Goal: Task Accomplishment & Management: Complete application form

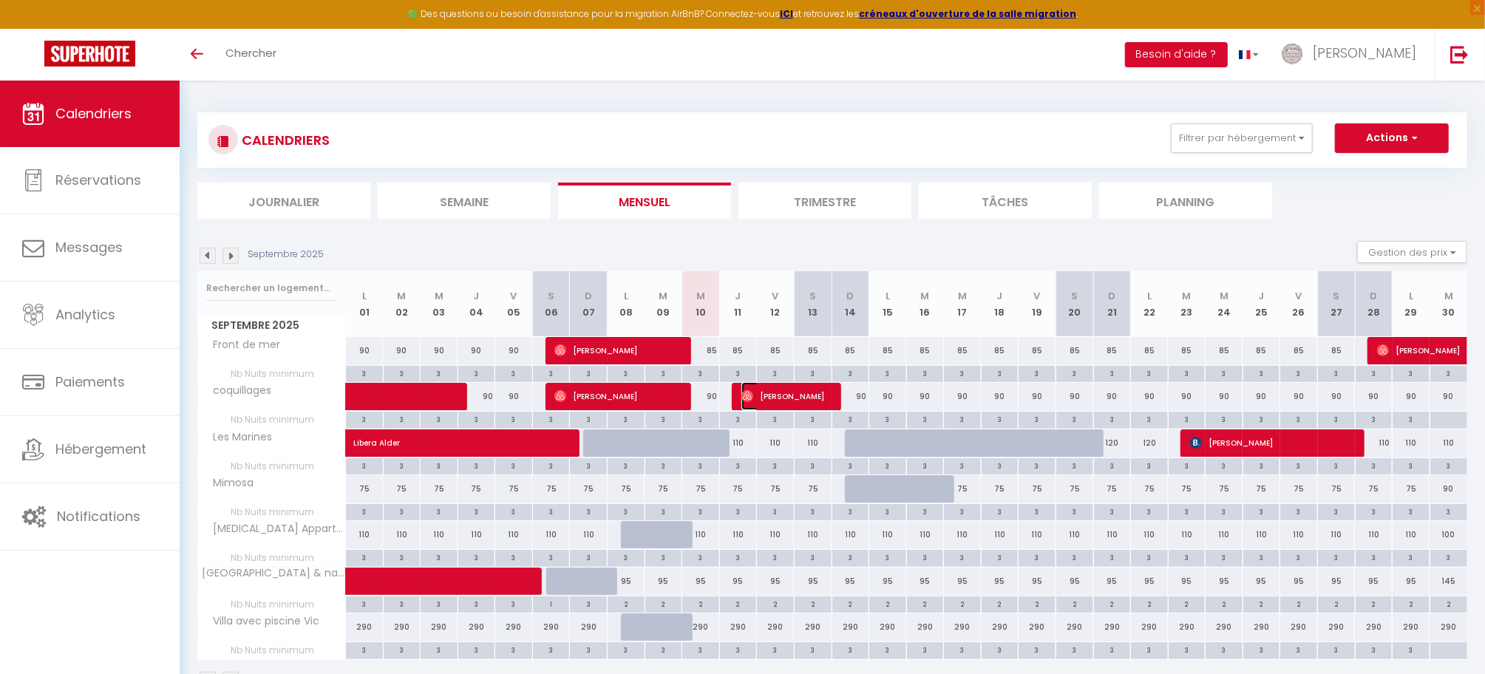
click at [804, 396] on span "[PERSON_NAME]" at bounding box center [785, 396] width 88 height 28
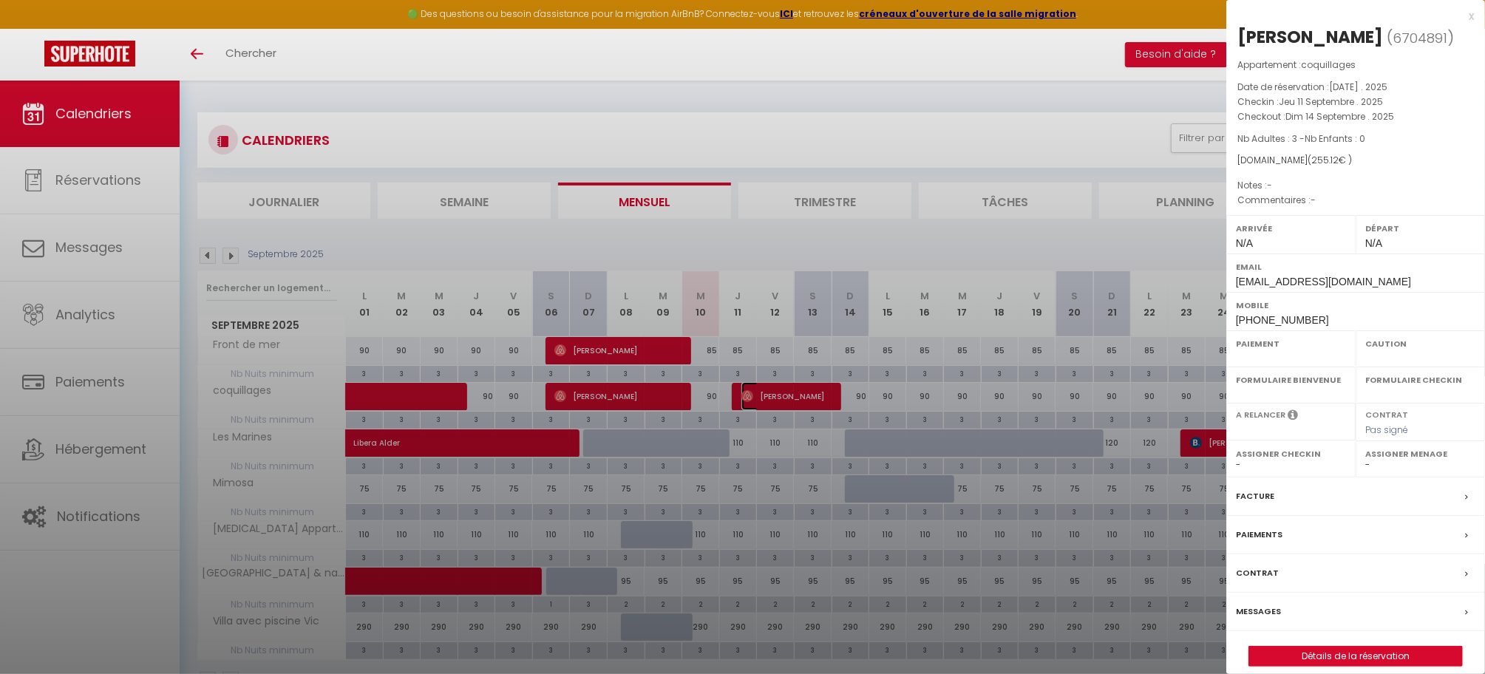
select select "OK"
select select "0"
select select "1"
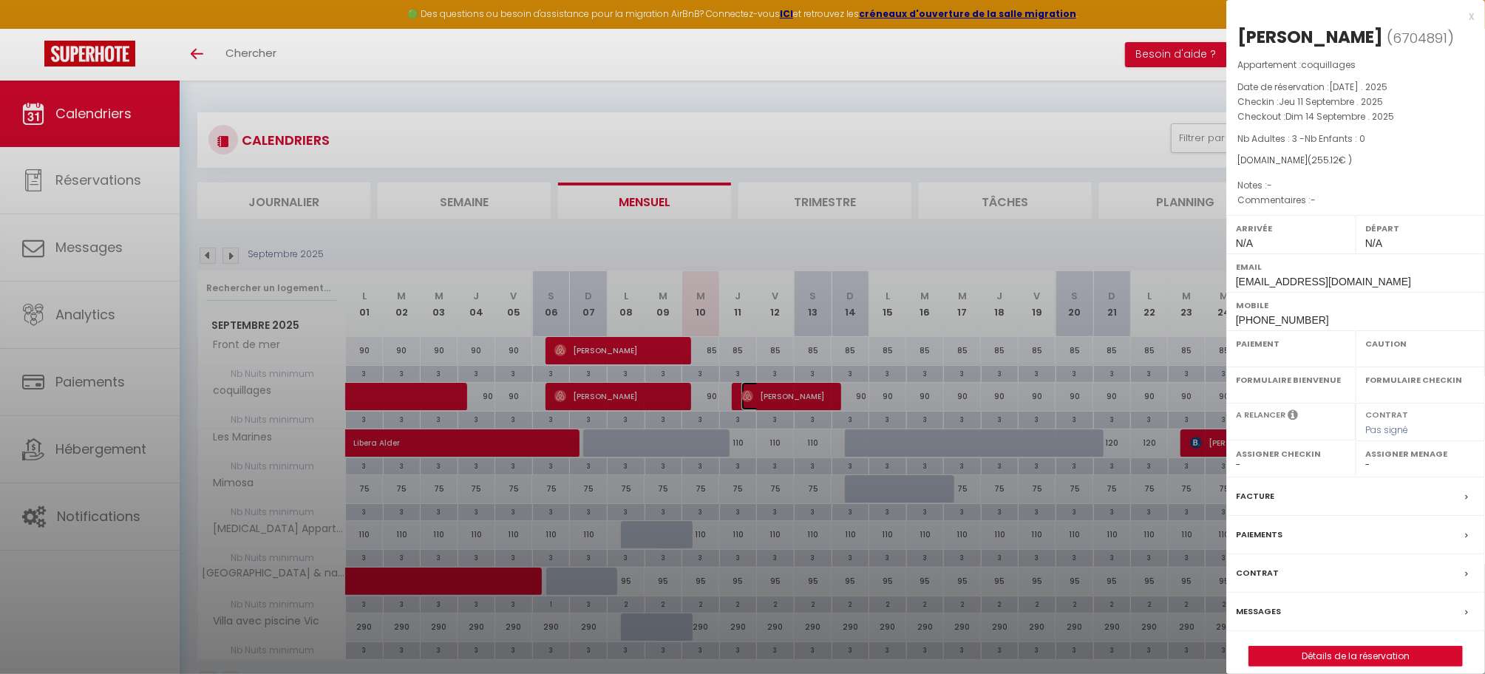
select select
select select "21971"
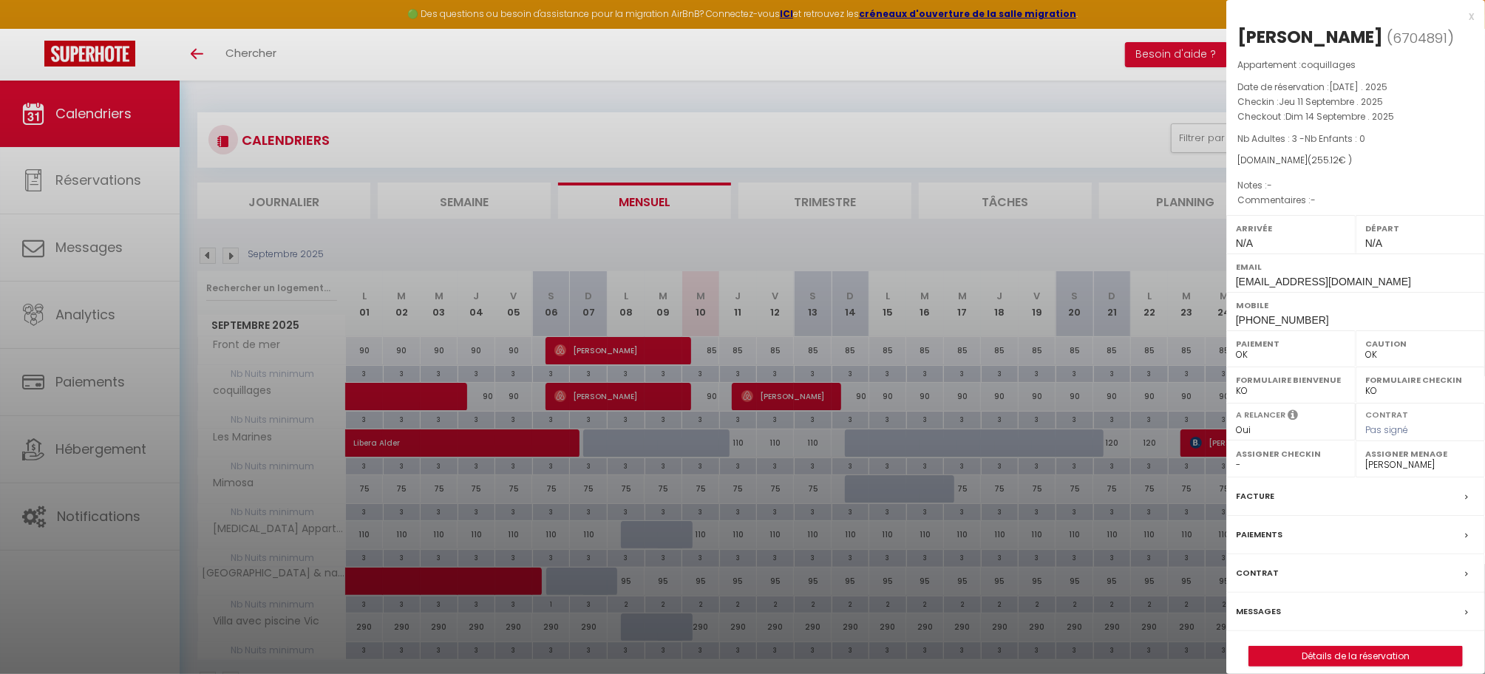
click at [941, 249] on div at bounding box center [742, 337] width 1485 height 674
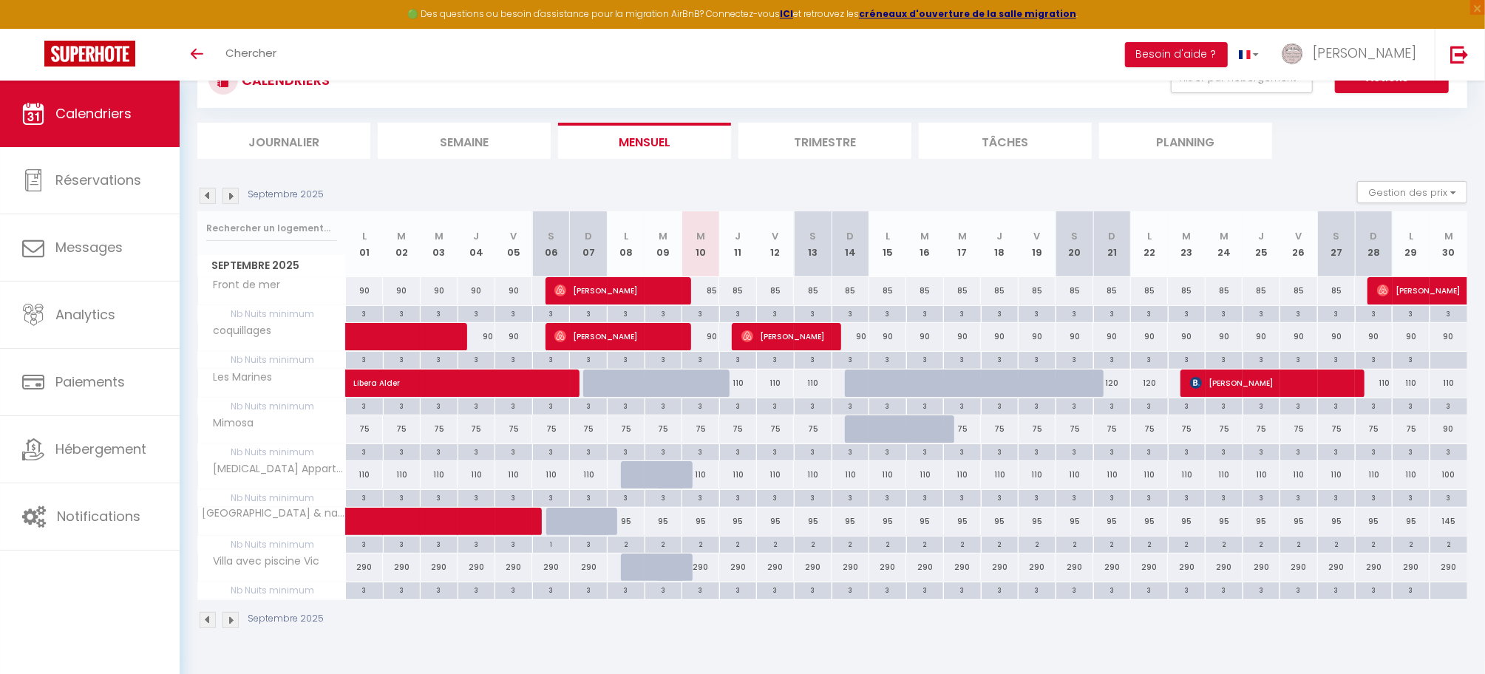
scroll to position [81, 0]
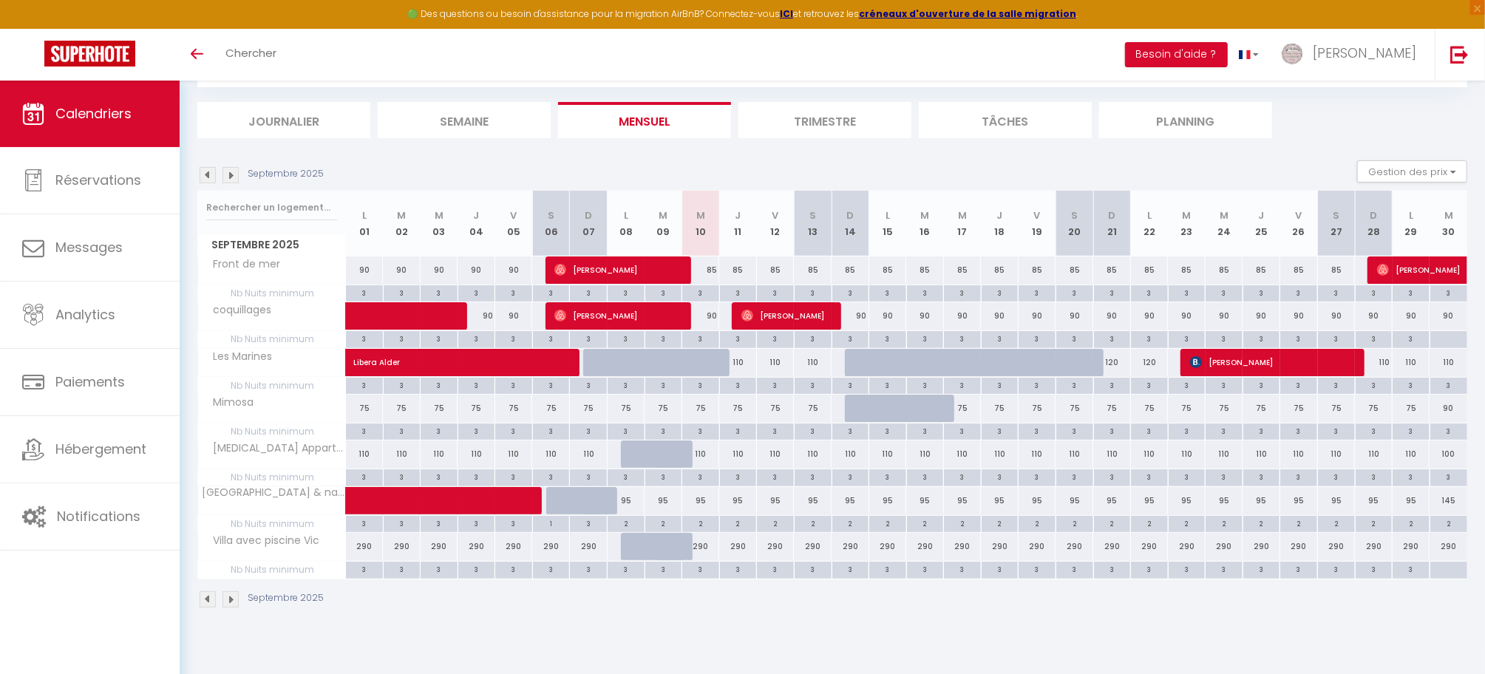
click at [673, 364] on div at bounding box center [677, 371] width 38 height 28
type input "110"
type input "[DATE]"
type input "Mer 10 Septembre 2025"
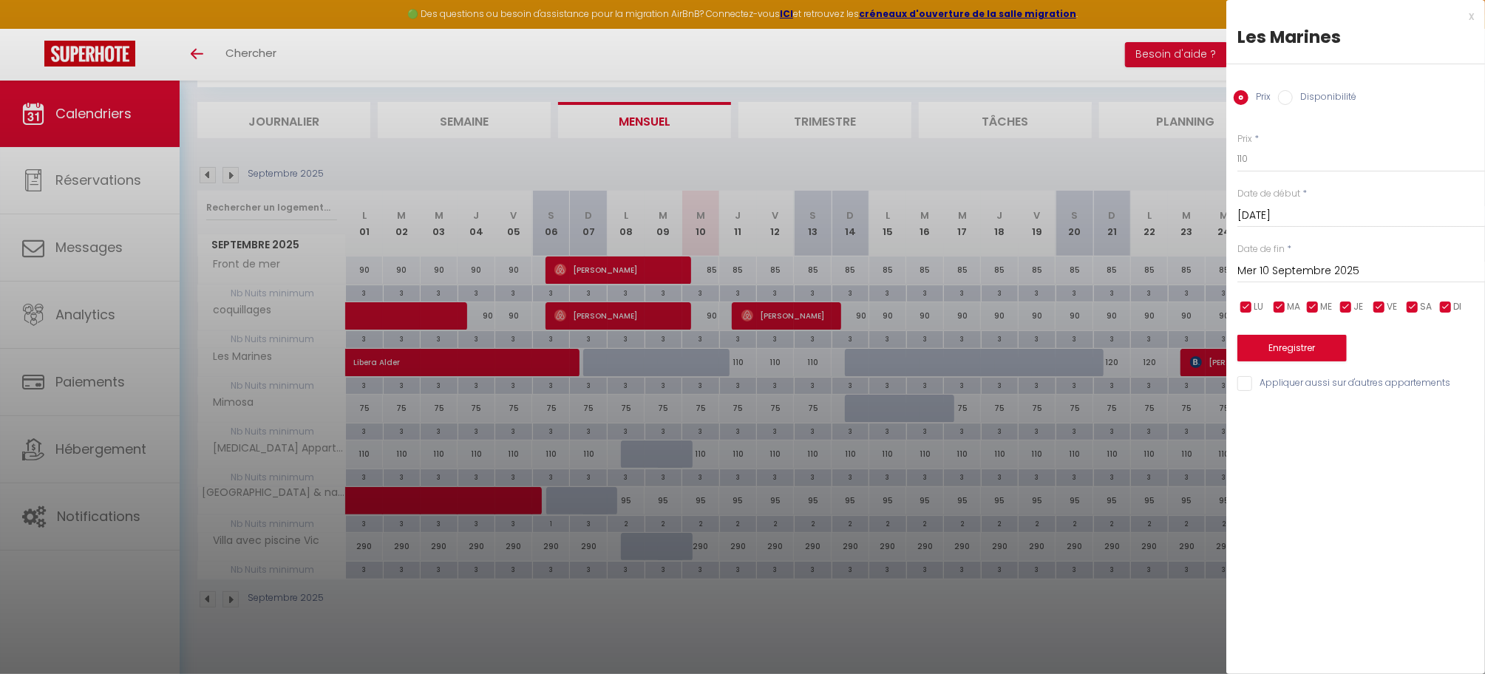
click at [770, 637] on div at bounding box center [742, 337] width 1485 height 674
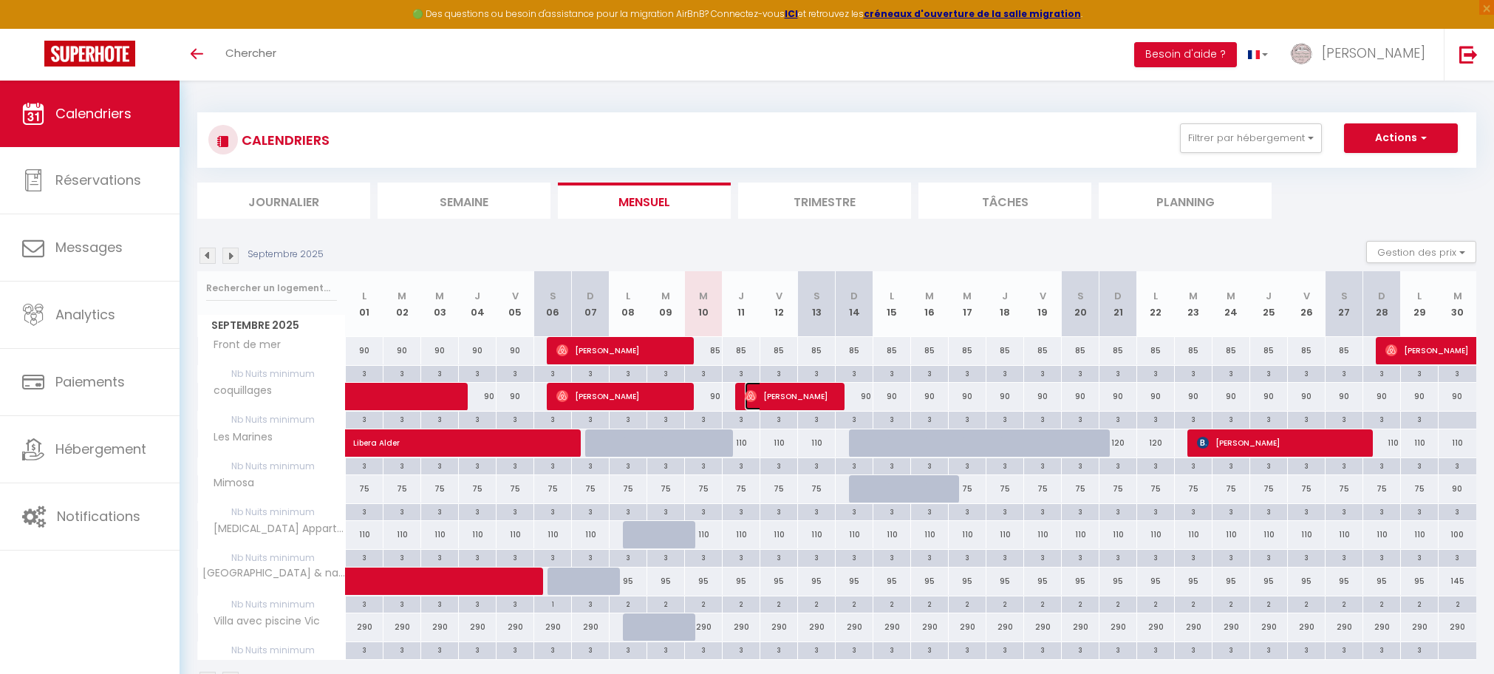
click at [774, 394] on span "[PERSON_NAME]" at bounding box center [789, 396] width 88 height 28
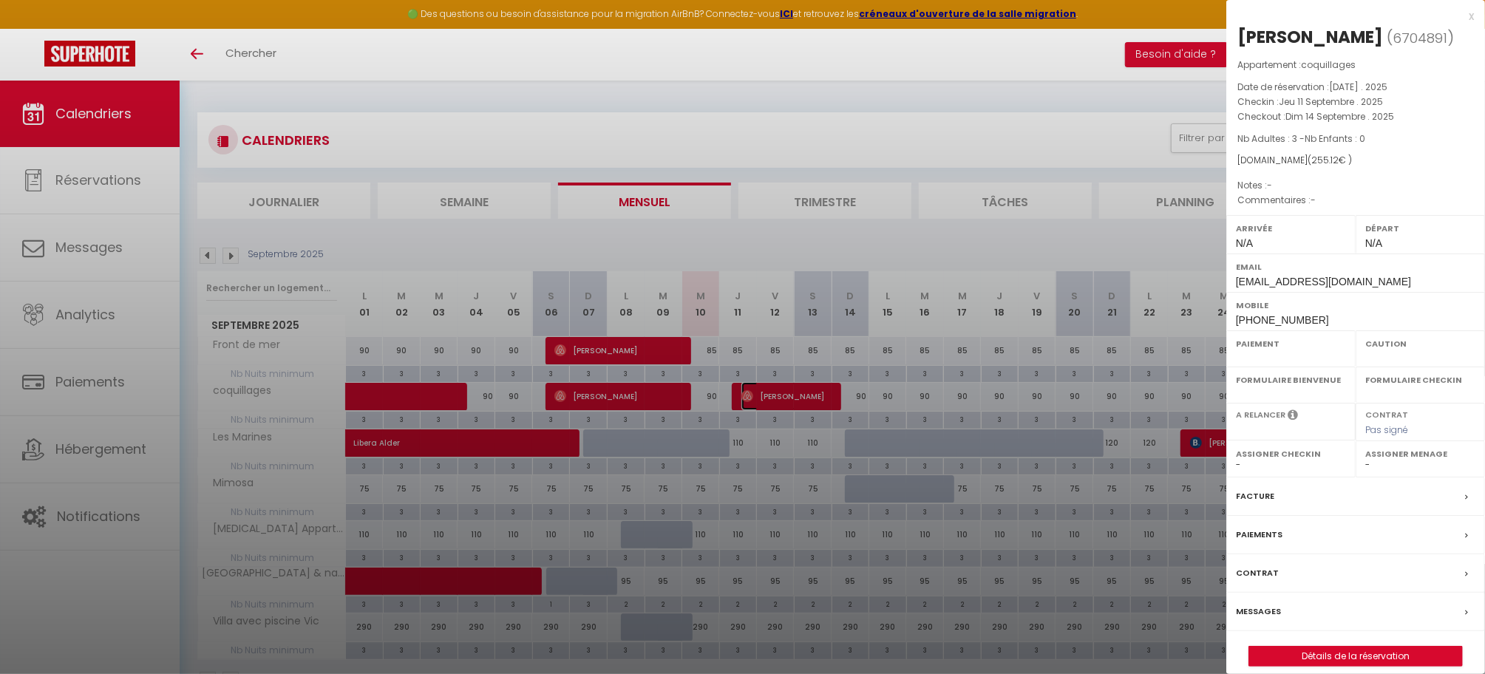
select select "OK"
select select "0"
select select "1"
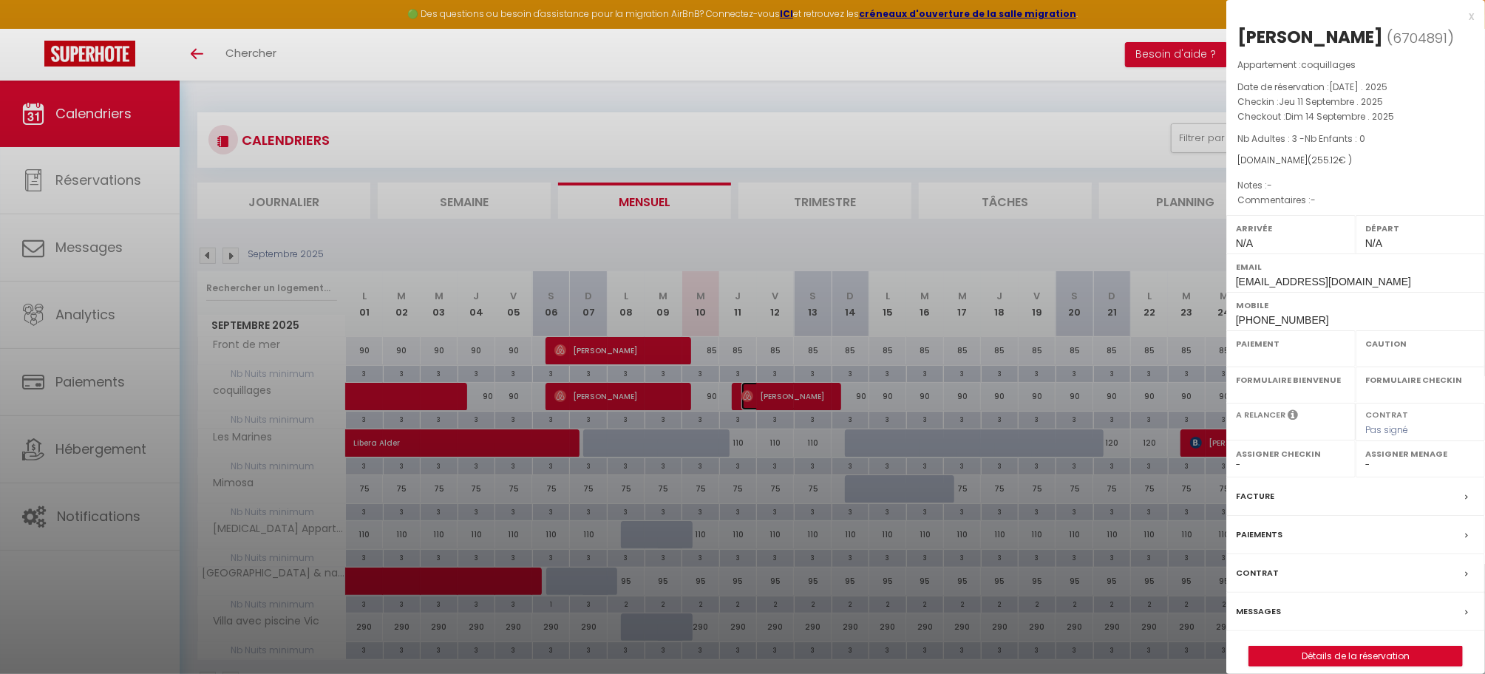
select select
select select "21971"
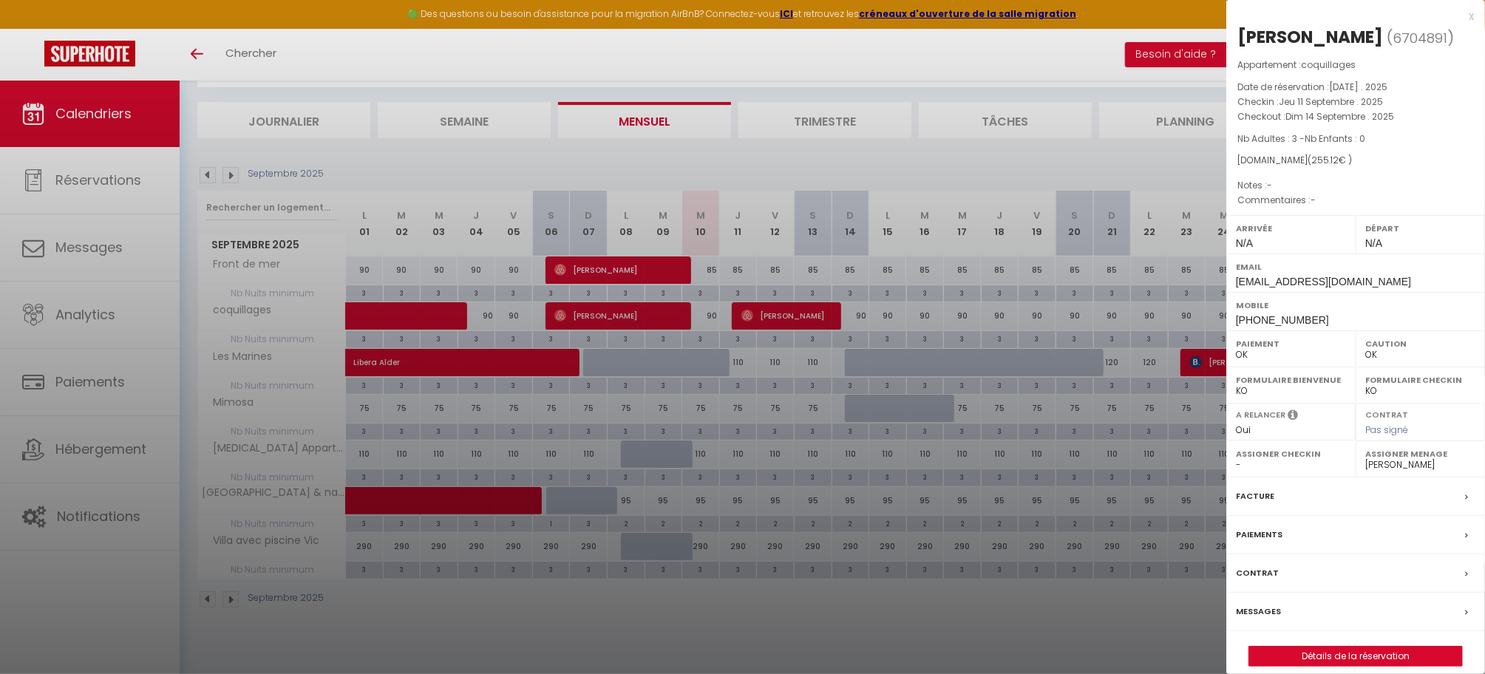
click at [1272, 616] on label "Messages" at bounding box center [1258, 612] width 45 height 16
select select
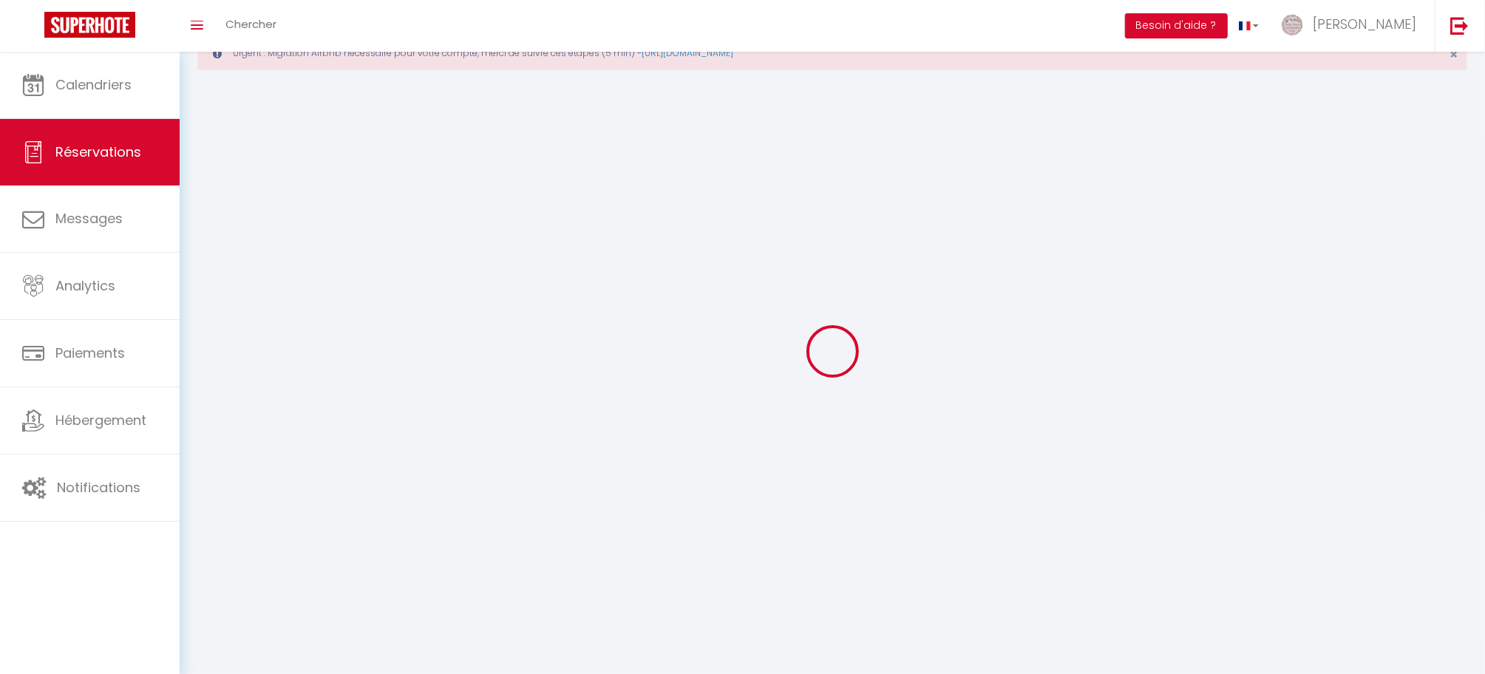
select select
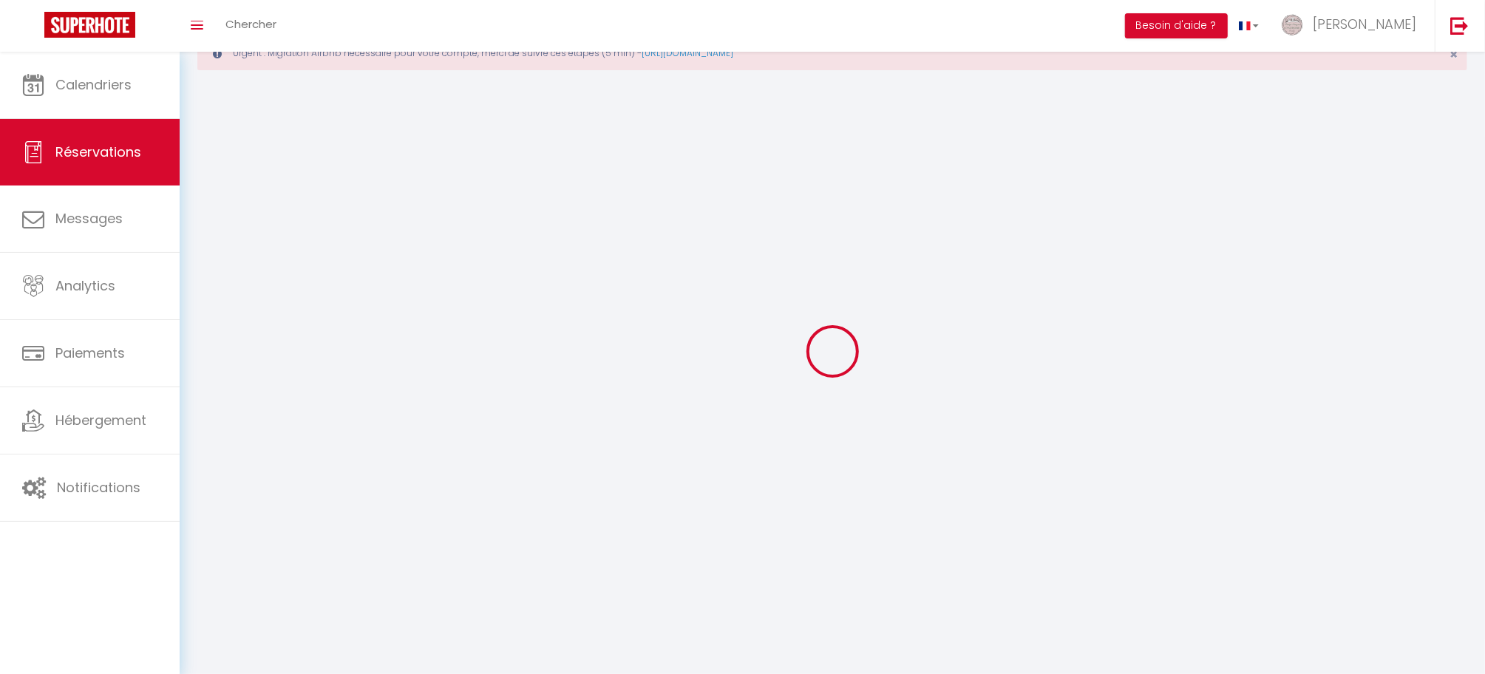
select select
checkbox input "false"
select select
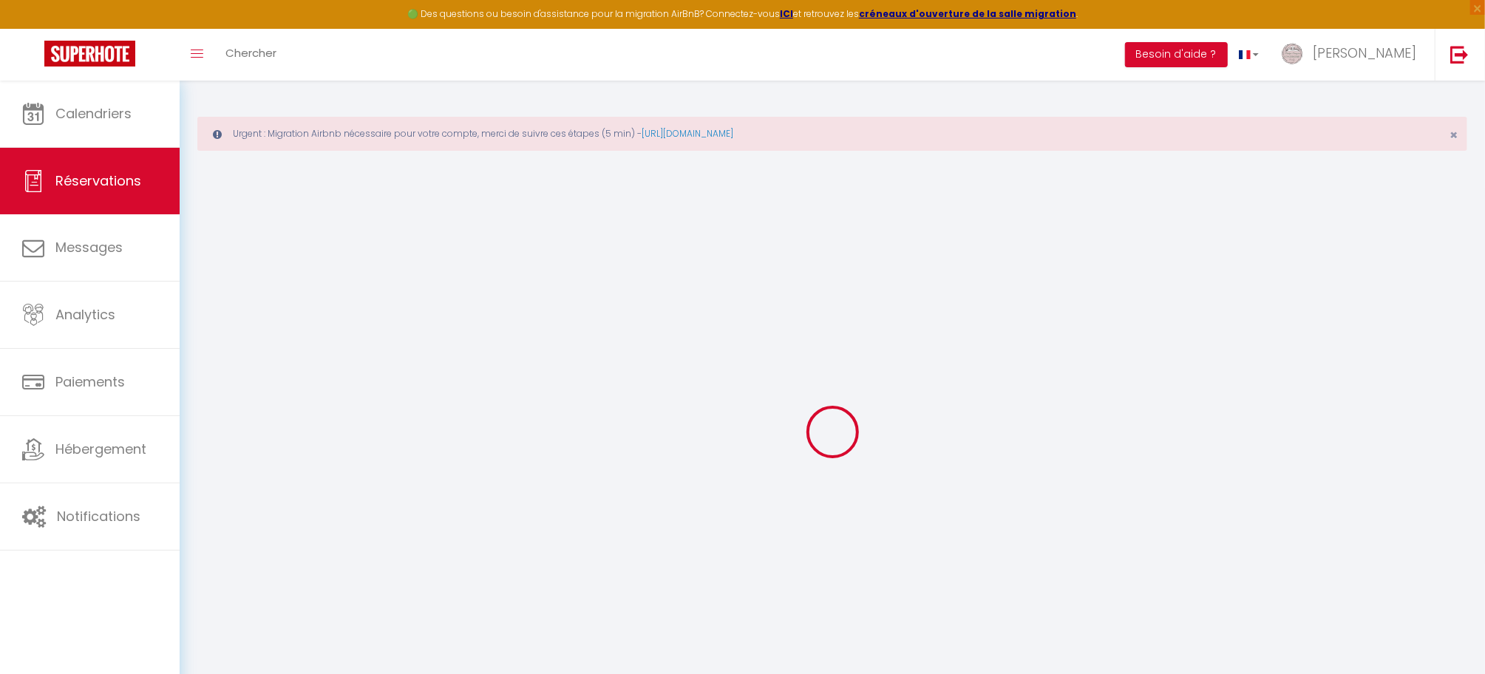
select select
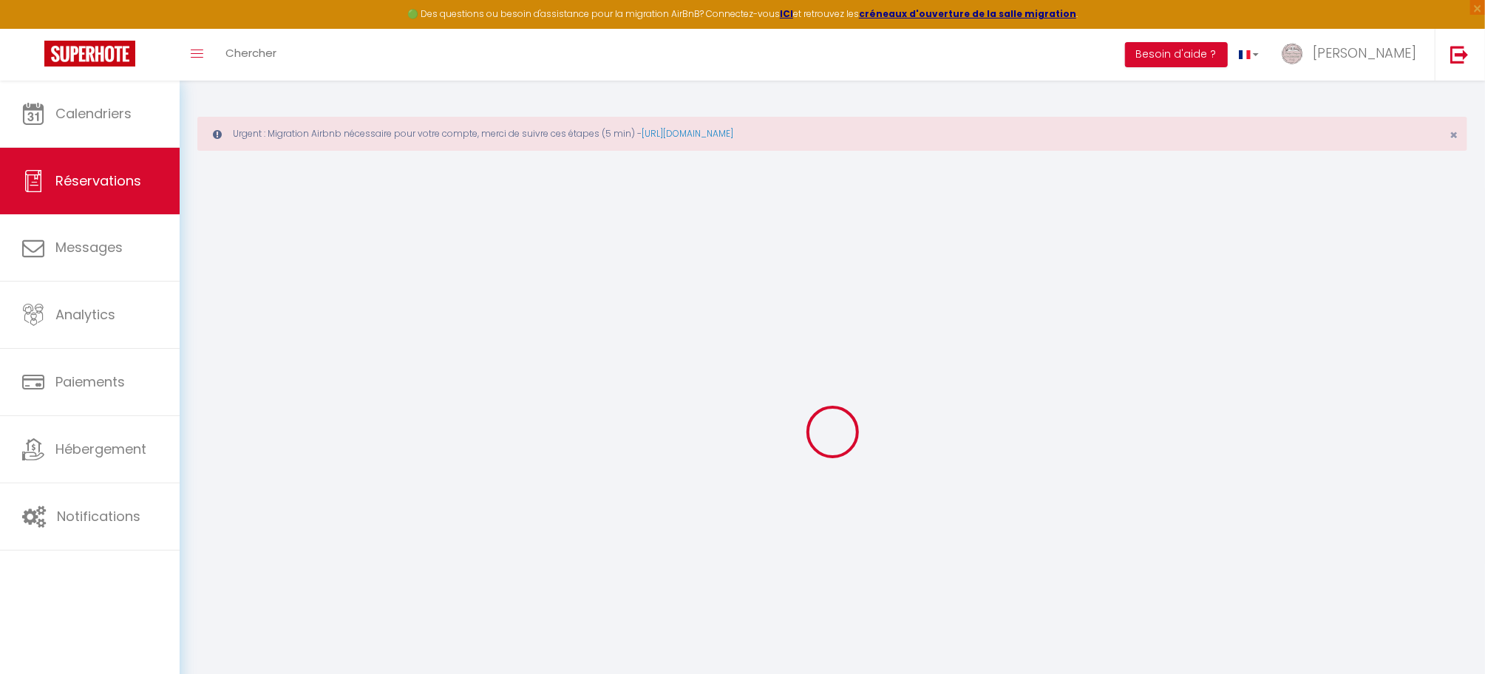
select select
checkbox input "false"
select select
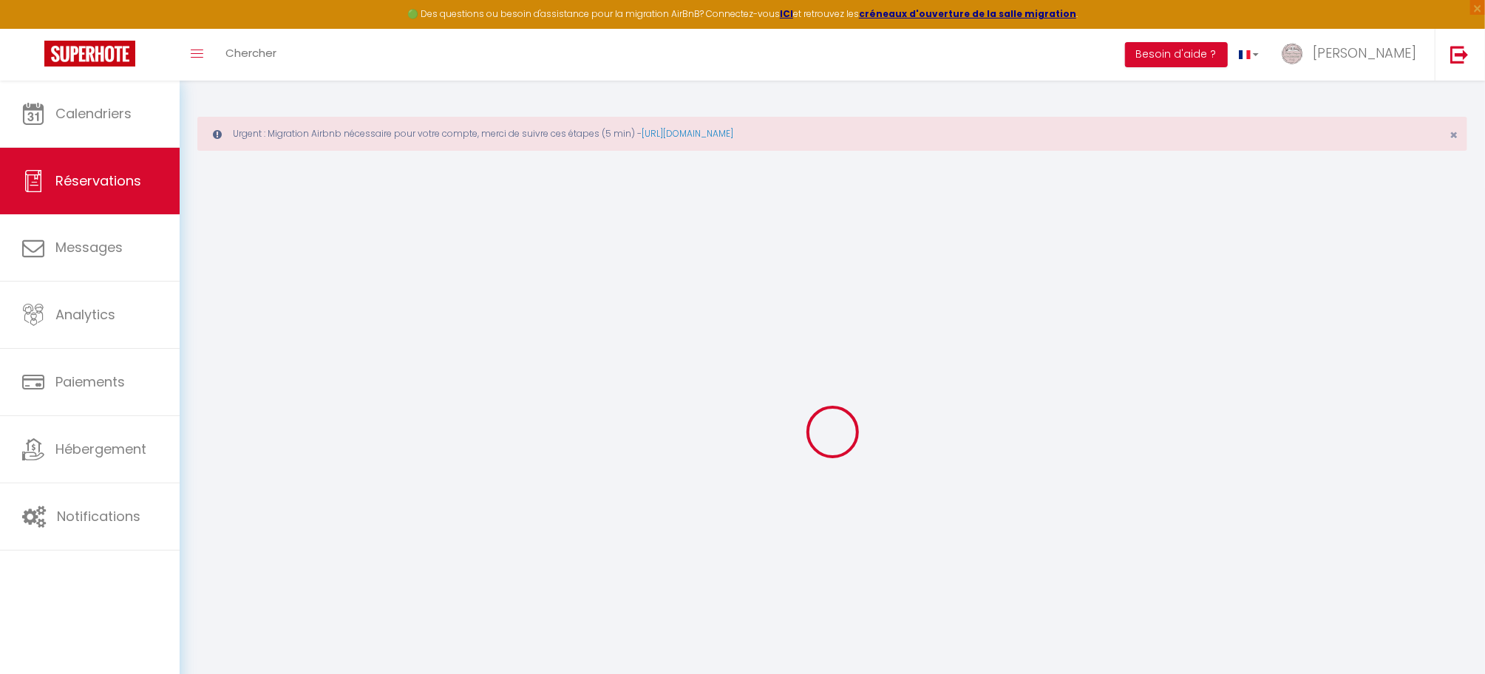
select select
checkbox input "false"
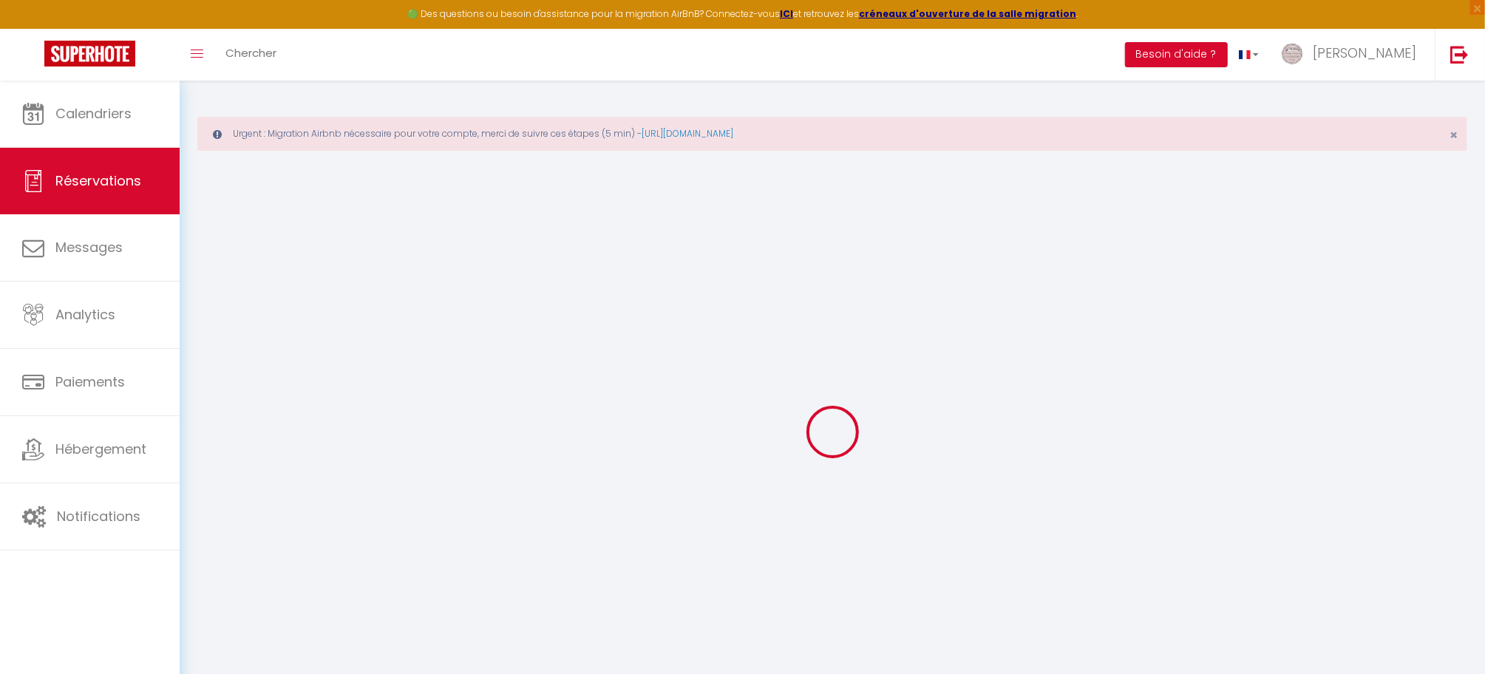
select select
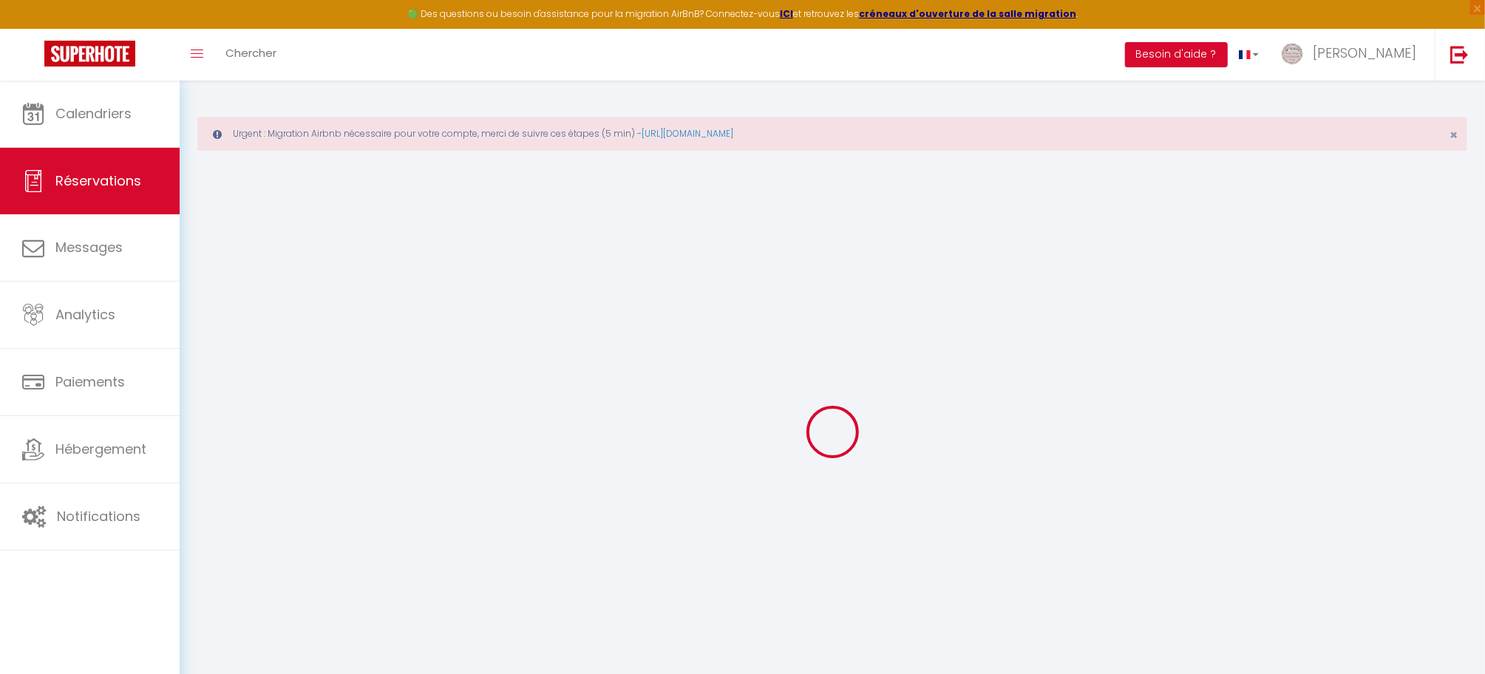
select select
checkbox input "false"
type input "Sophie"
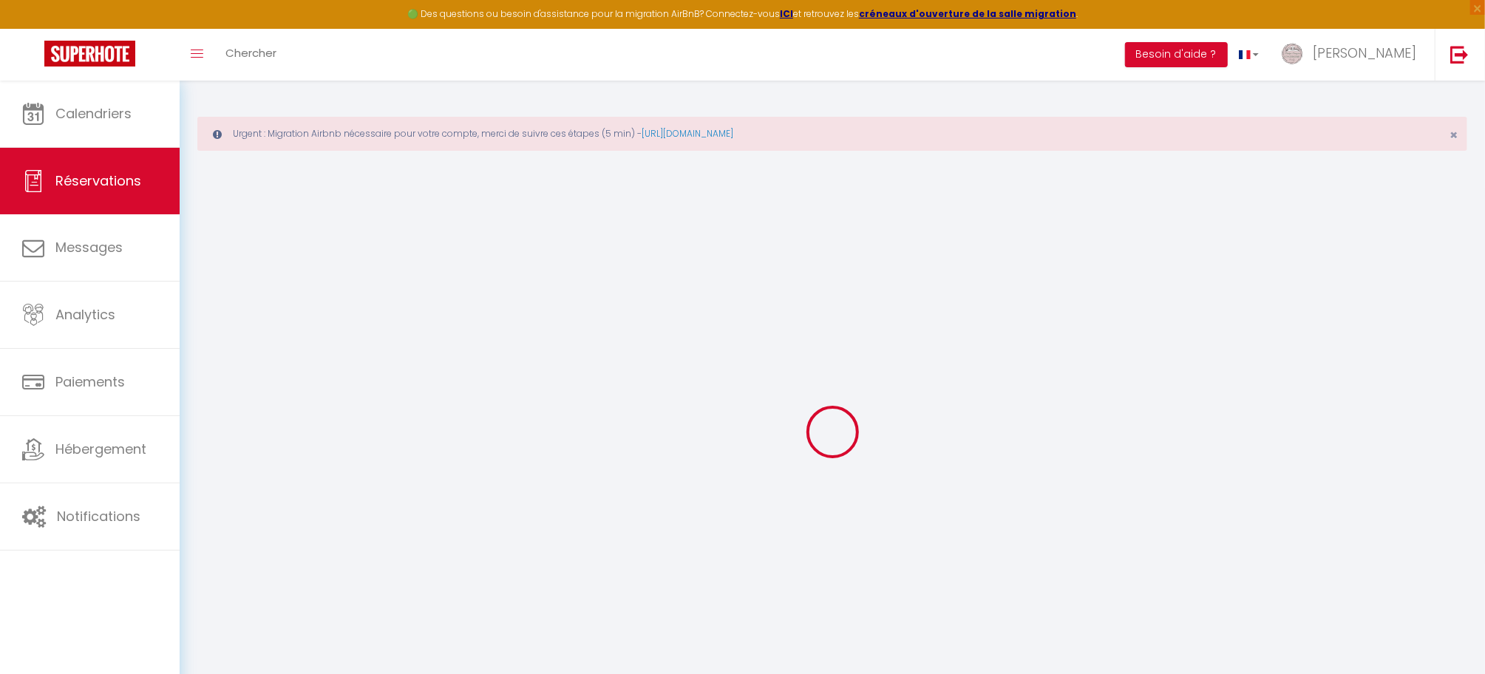
type input "Cottignies"
type input "[EMAIL_ADDRESS][DOMAIN_NAME]"
type input "[PHONE_NUMBER]"
select select
type input "8.64"
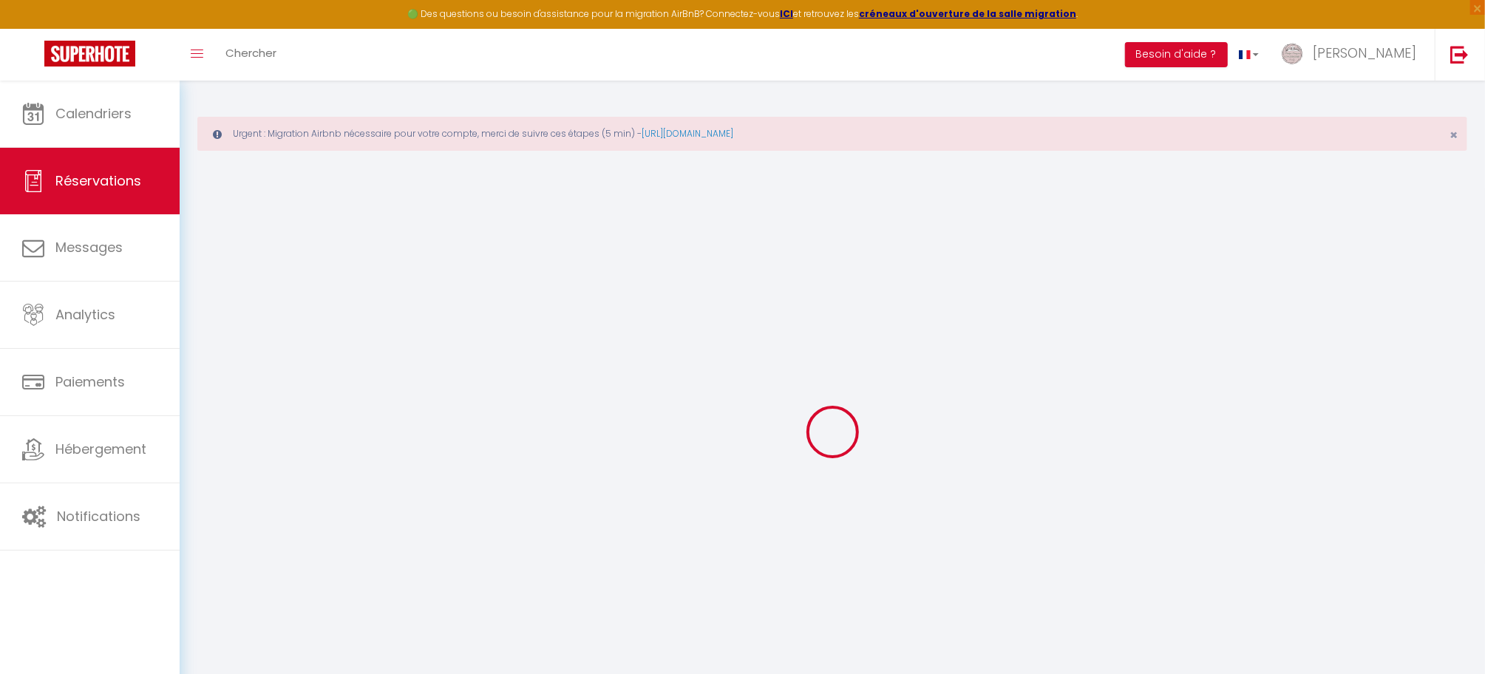
select select "36020"
select select "1"
select select
type input "3"
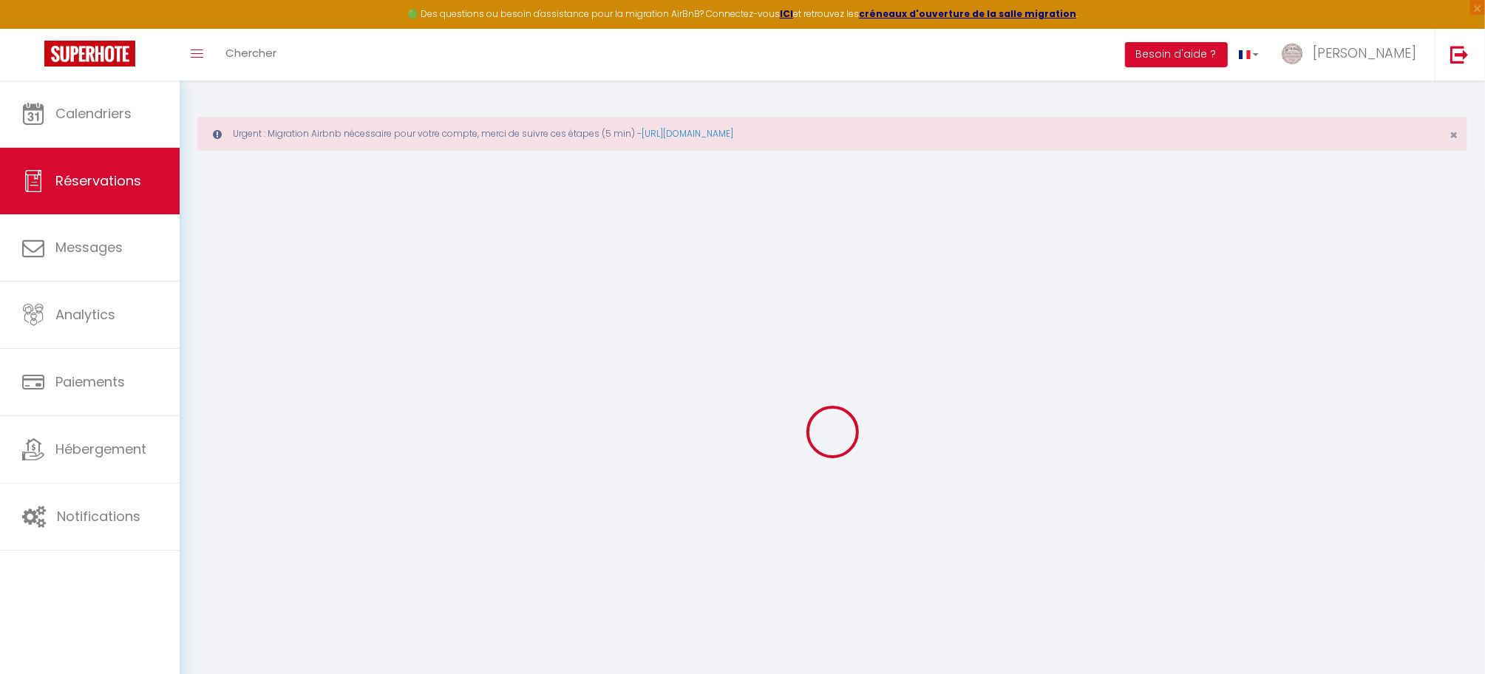
select select "12"
select select
type input "210"
checkbox input "false"
type input "0"
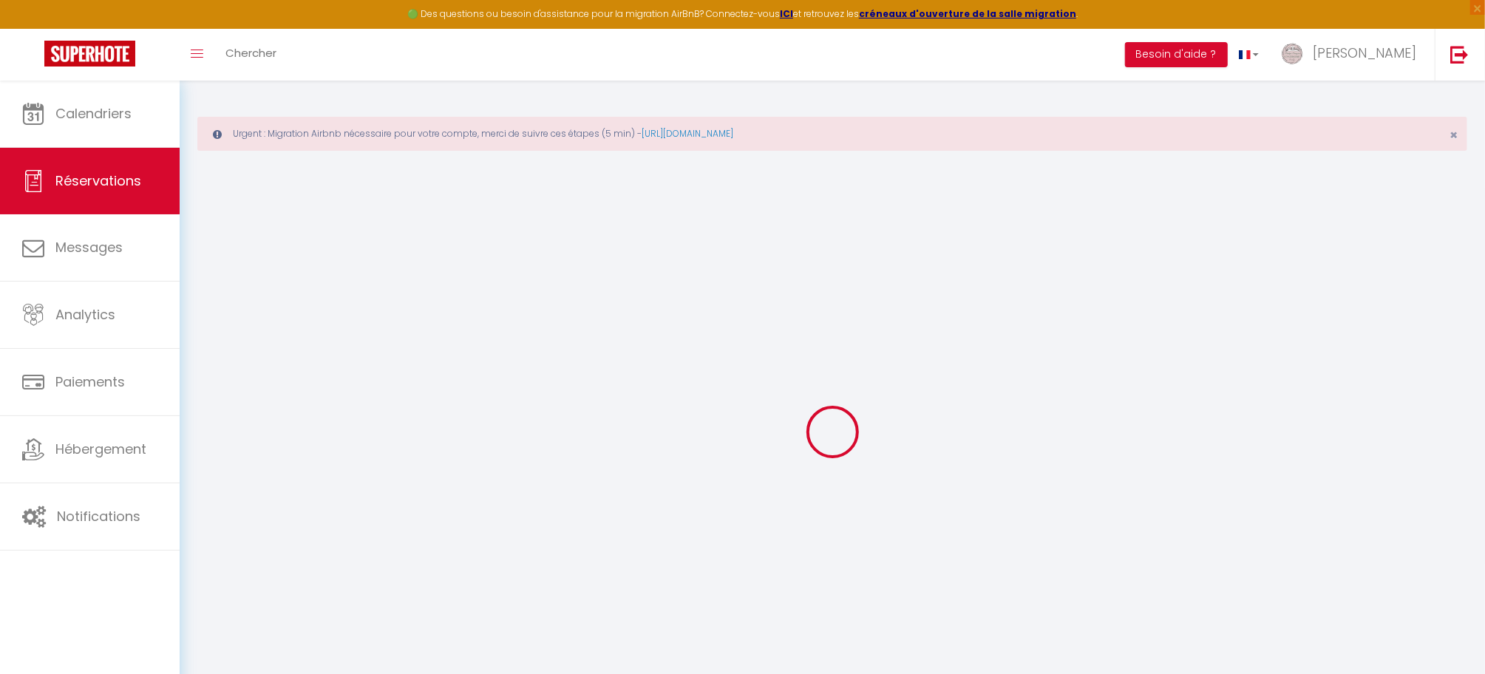
select select "1"
type input "0"
select select
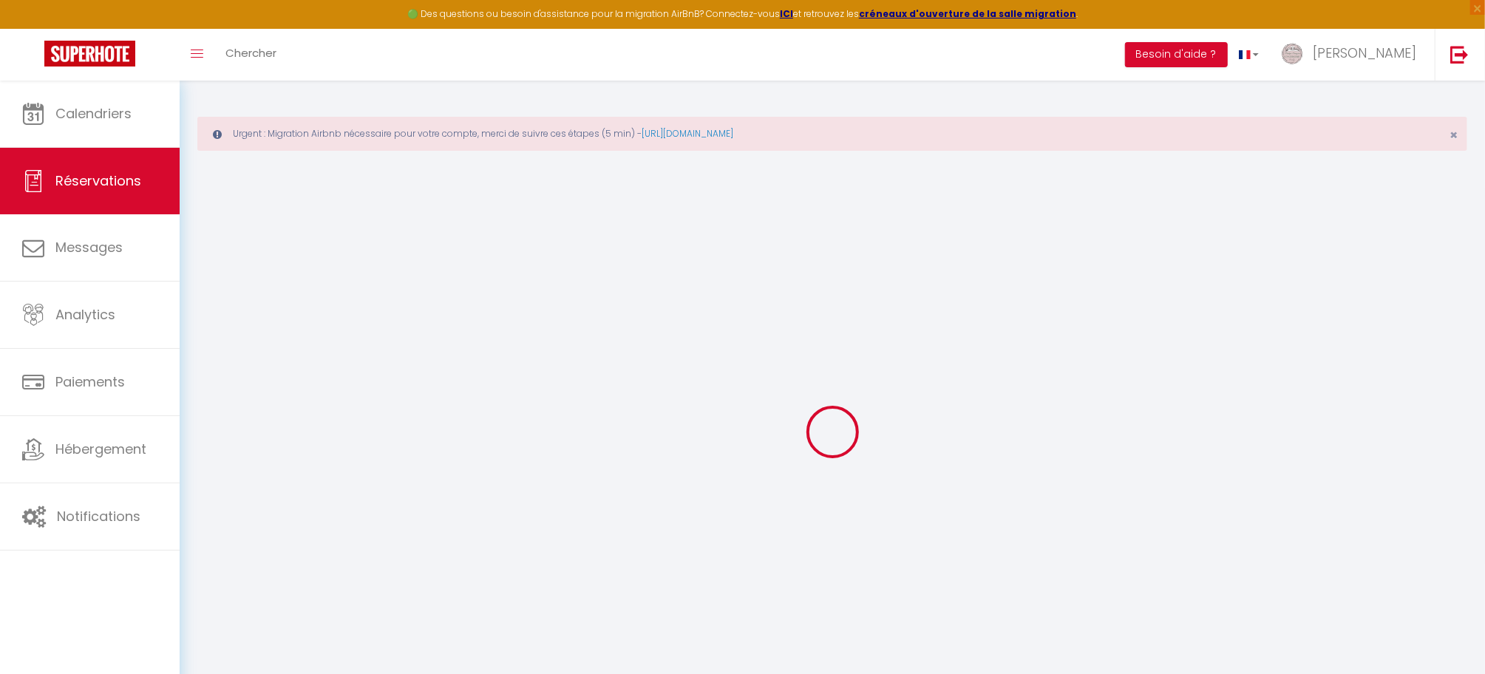
select select
select select "15"
checkbox input "false"
select select
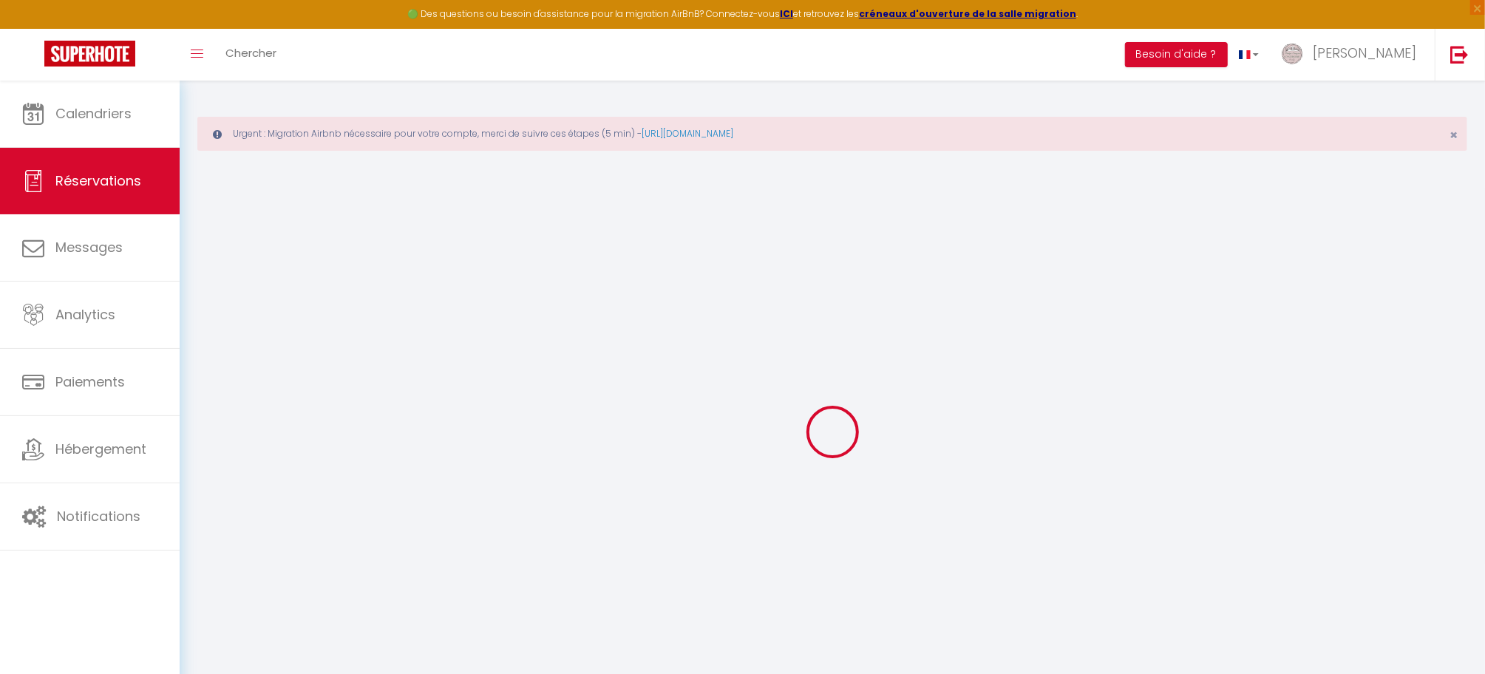
select select
checkbox input "false"
select select
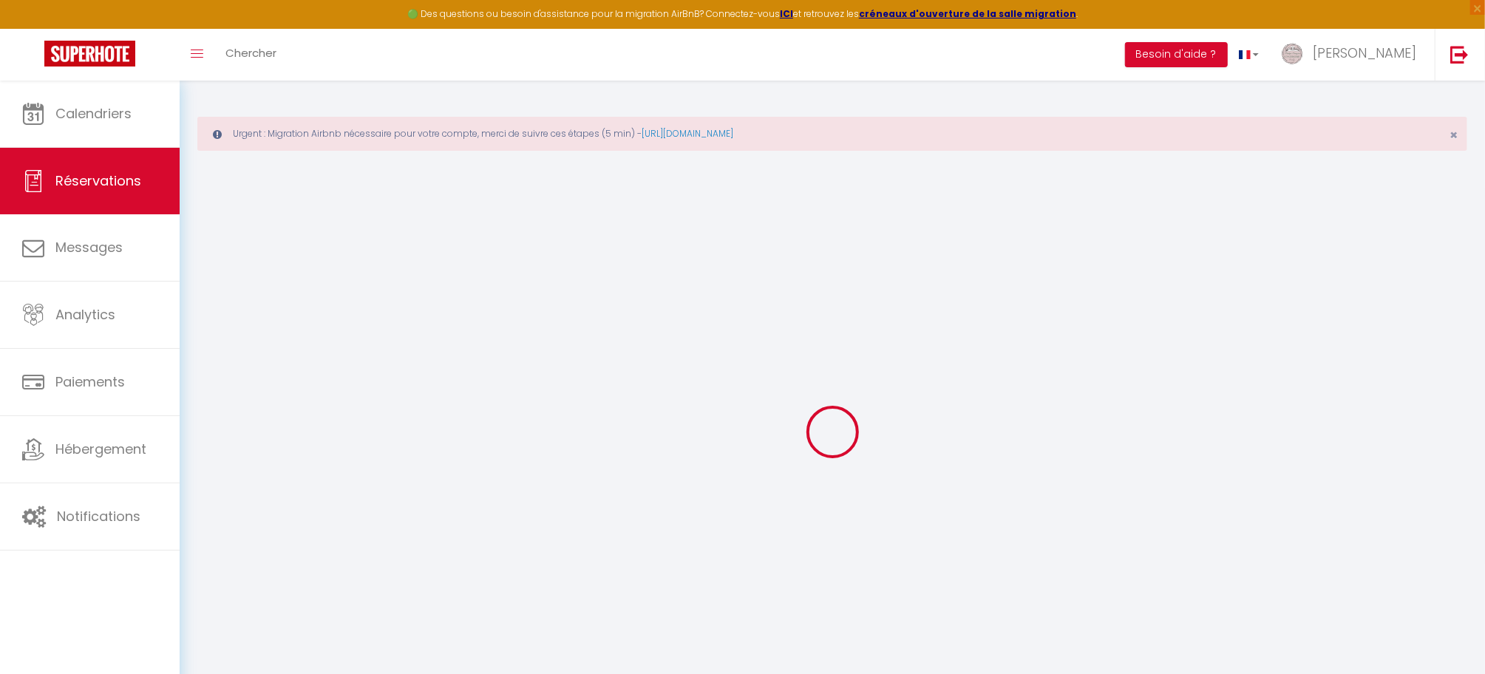
select select
checkbox input "false"
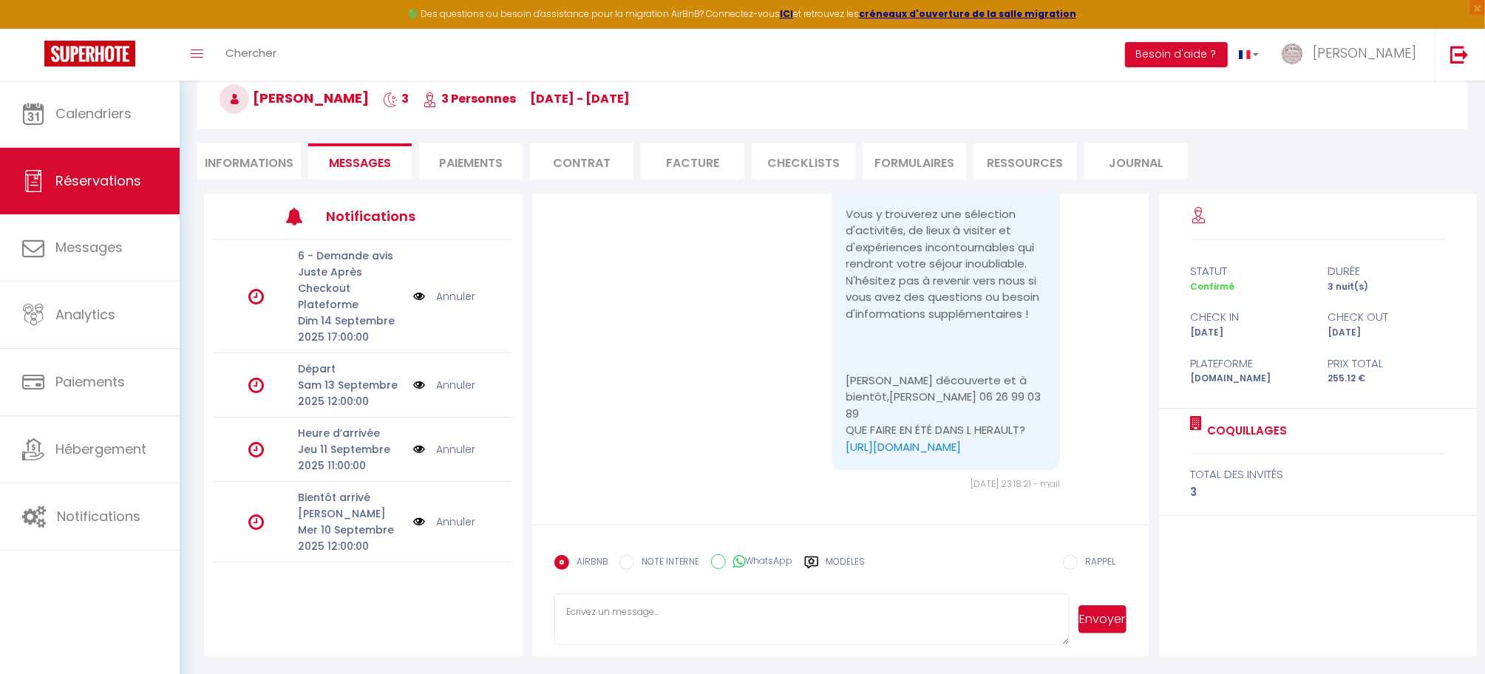
click at [446, 296] on link "Annuler" at bounding box center [455, 296] width 39 height 16
